Goal: Navigation & Orientation: Find specific page/section

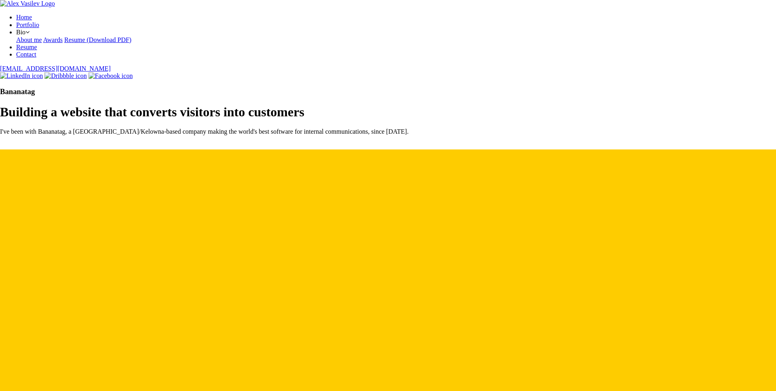
click at [0, 148] on img at bounding box center [0, 148] width 0 height 0
click at [32, 15] on link "Home" at bounding box center [24, 17] width 16 height 7
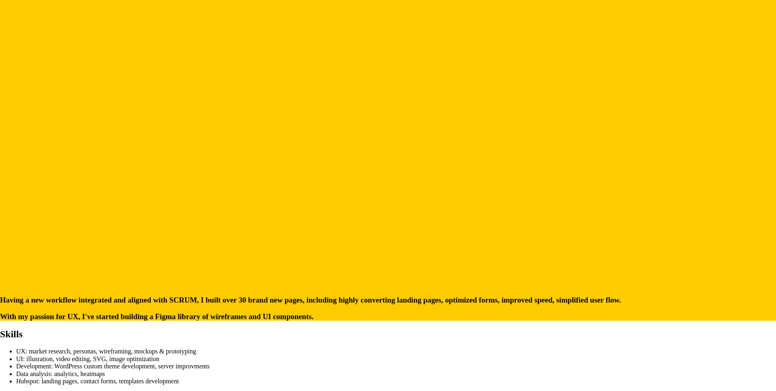
scroll to position [255, 0]
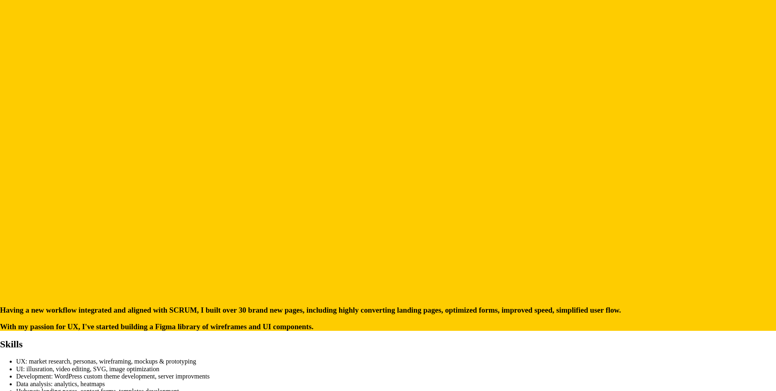
scroll to position [227, 0]
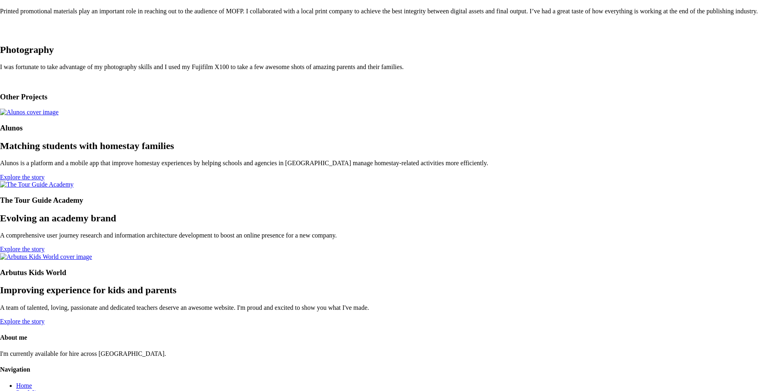
scroll to position [888, 0]
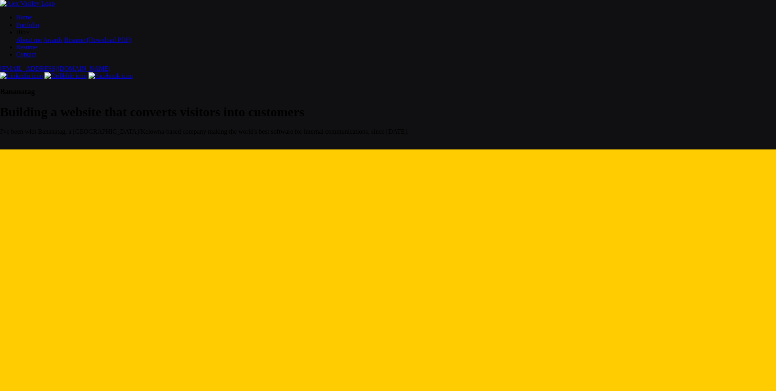
scroll to position [227, 0]
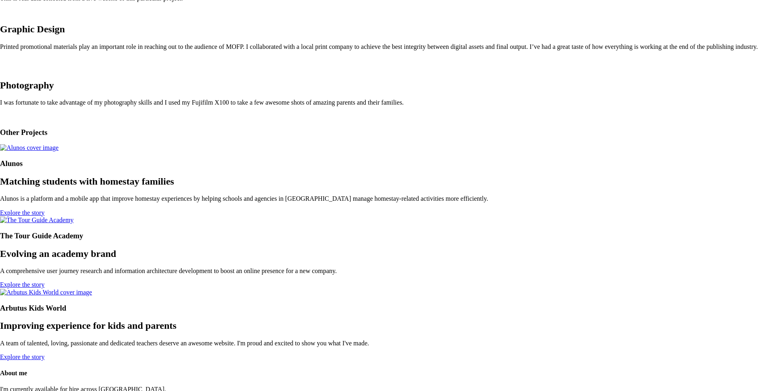
scroll to position [873, 0]
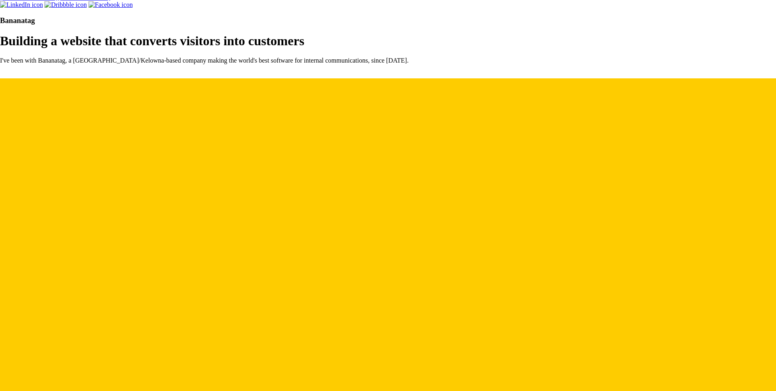
scroll to position [27, 0]
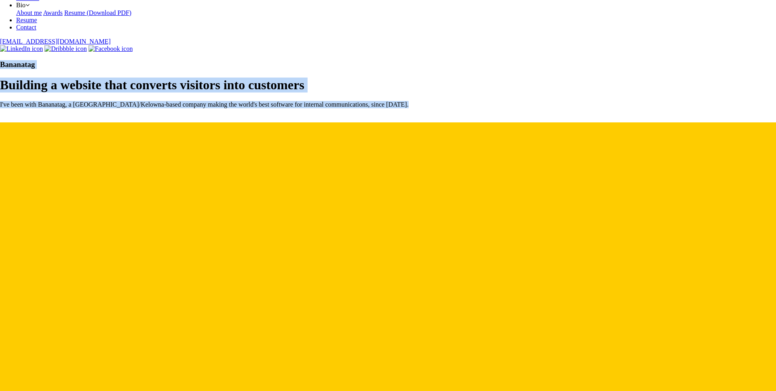
drag, startPoint x: 119, startPoint y: 144, endPoint x: 321, endPoint y: 331, distance: 275.9
click at [320, 109] on div "Bananatag Building a website that converts visitors into customers I've been wi…" at bounding box center [388, 84] width 776 height 48
click at [322, 109] on div "Bananatag Building a website that converts visitors into customers I've been wi…" at bounding box center [388, 84] width 776 height 48
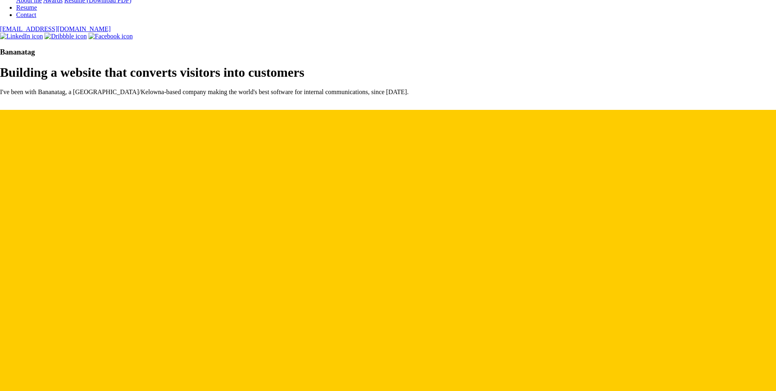
scroll to position [43, 0]
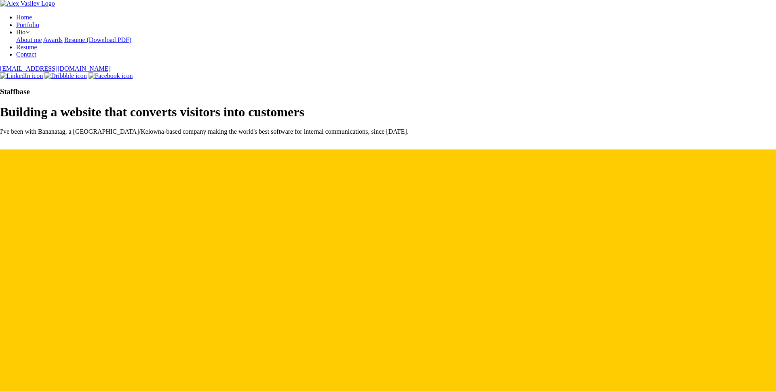
scroll to position [43, 0]
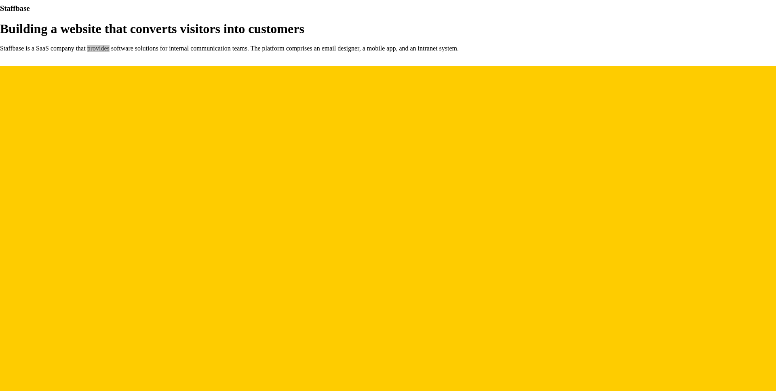
scroll to position [66, 0]
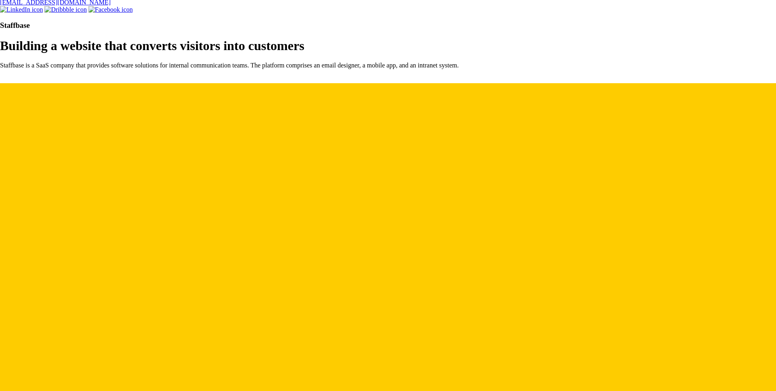
drag, startPoint x: 374, startPoint y: 114, endPoint x: 377, endPoint y: 122, distance: 9.2
click at [374, 69] on div "Staffbase Building a website that converts visitors into customers Staffbase is…" at bounding box center [388, 45] width 776 height 48
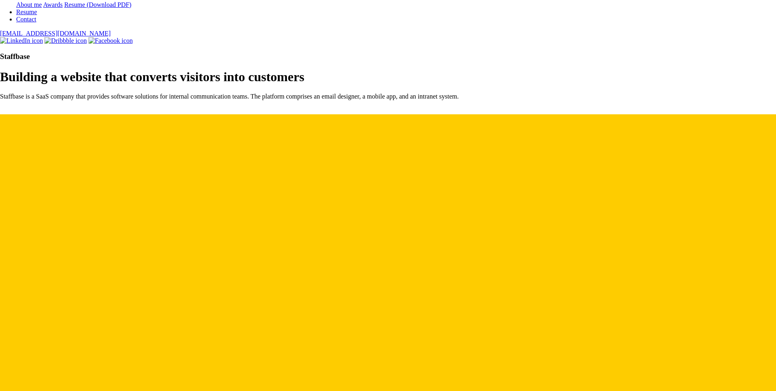
scroll to position [42, 0]
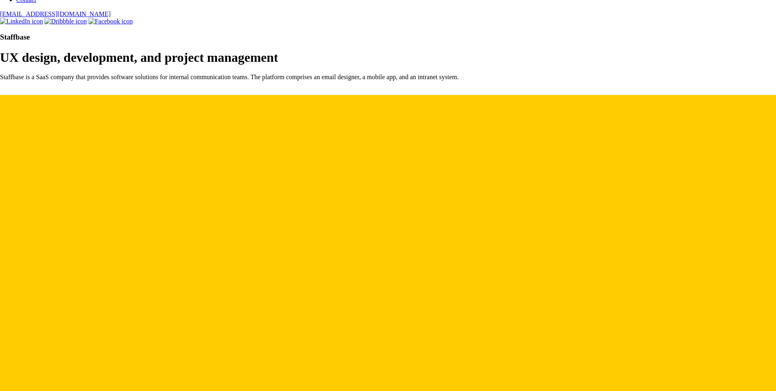
scroll to position [62, 0]
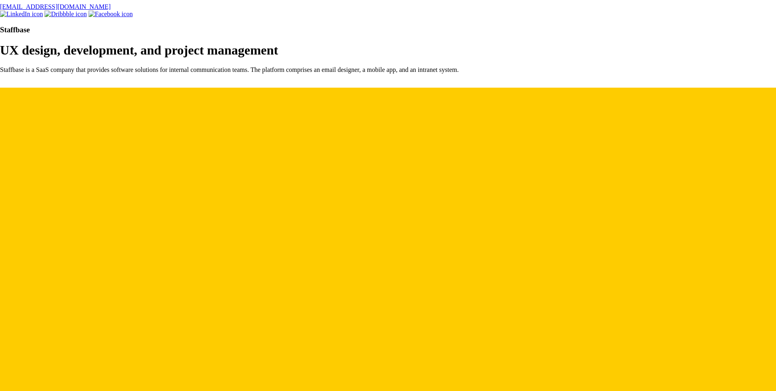
click at [670, 88] on div at bounding box center [388, 83] width 776 height 7
click at [0, 86] on img at bounding box center [0, 86] width 0 height 0
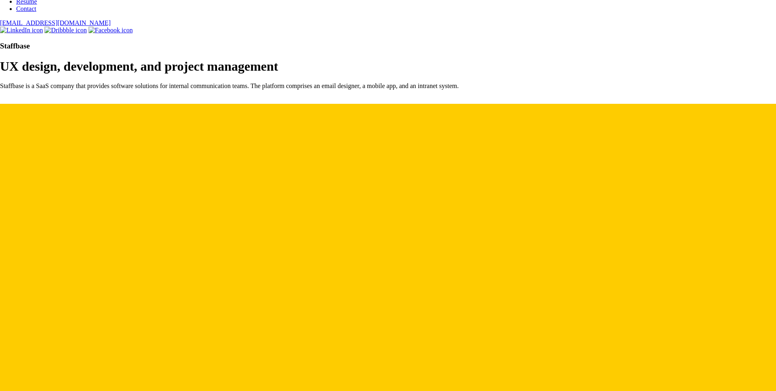
scroll to position [49, 0]
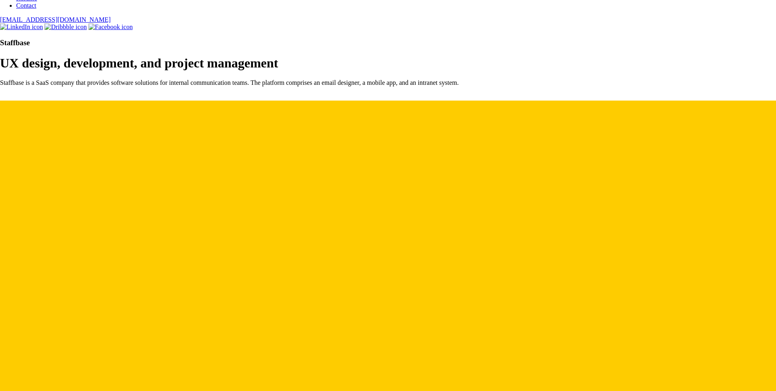
click at [679, 93] on div at bounding box center [388, 96] width 776 height 7
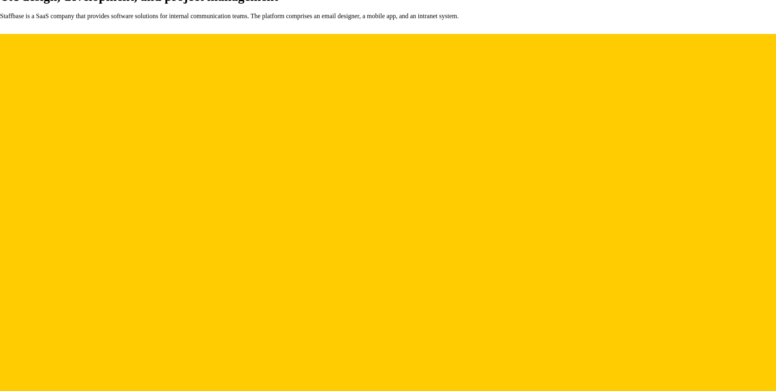
scroll to position [0, 0]
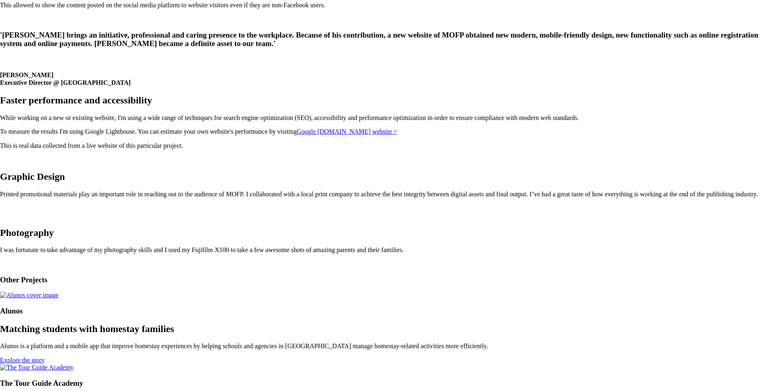
scroll to position [746, 0]
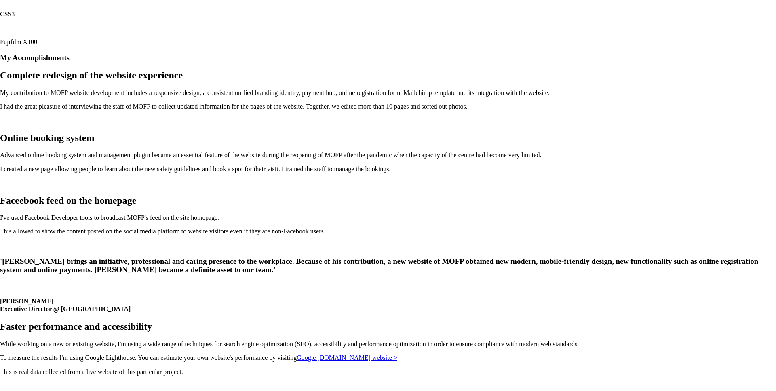
scroll to position [404, 0]
